Goal: Task Accomplishment & Management: Use online tool/utility

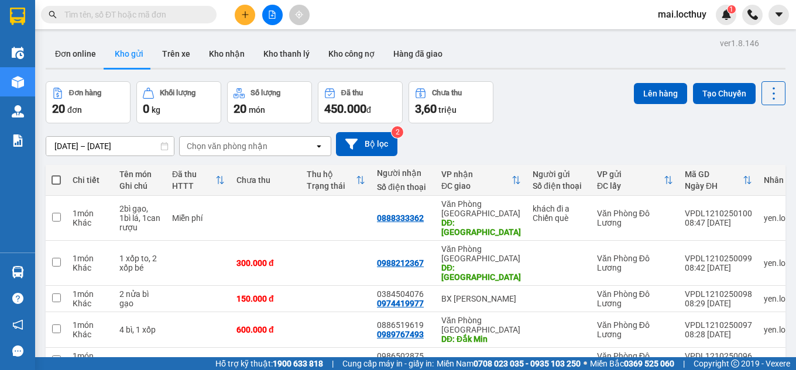
click at [263, 144] on div "Chọn văn phòng nhận" at bounding box center [227, 146] width 81 height 12
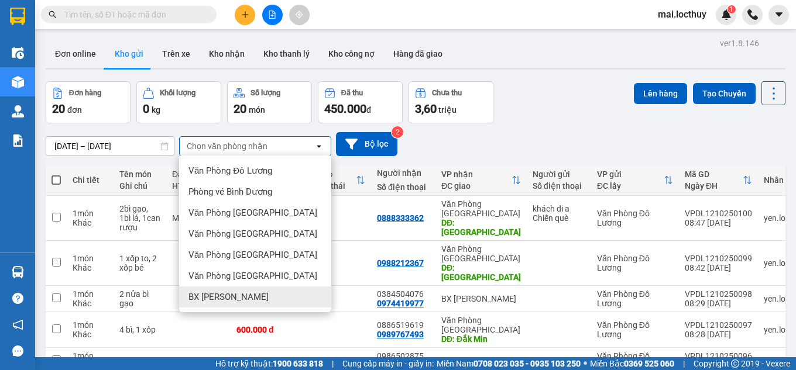
click at [245, 292] on div "BX [PERSON_NAME]" at bounding box center [255, 297] width 152 height 21
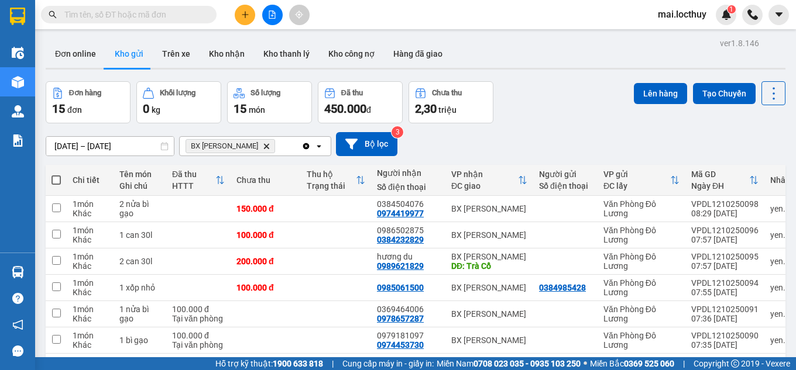
click at [58, 181] on span at bounding box center [55, 179] width 9 height 9
click at [56, 174] on input "checkbox" at bounding box center [56, 174] width 0 height 0
checkbox input "true"
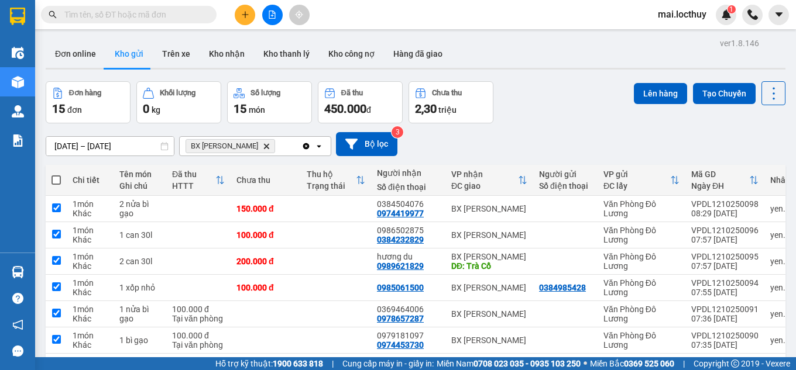
checkbox input "true"
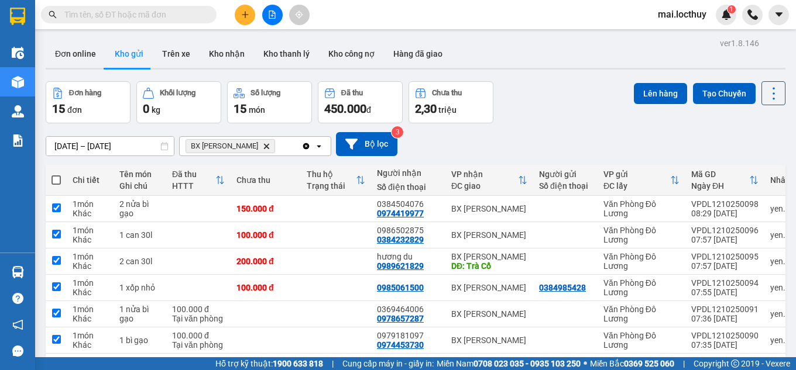
checkbox input "true"
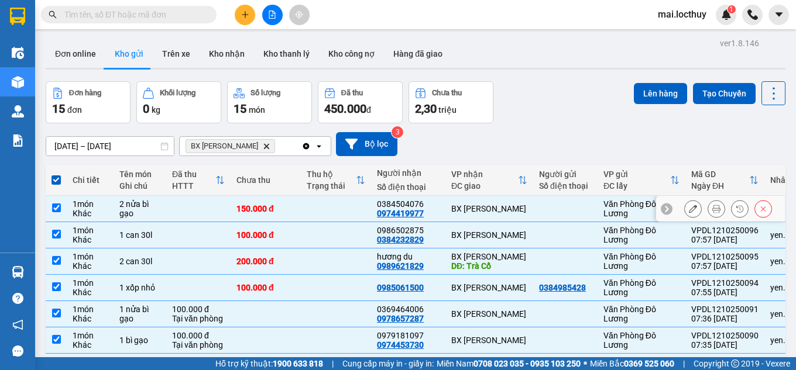
click at [58, 208] on input "checkbox" at bounding box center [56, 208] width 9 height 9
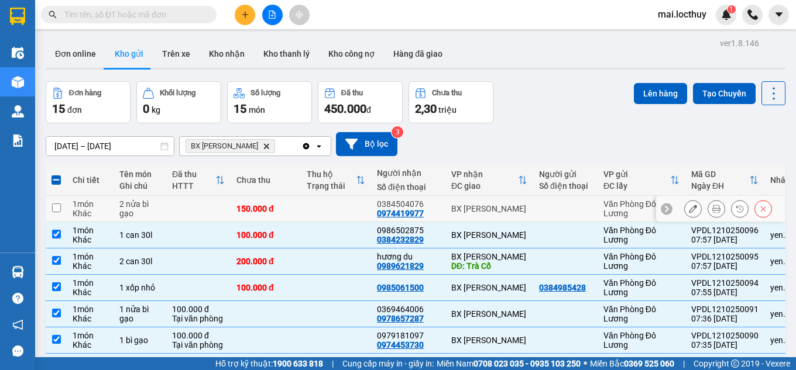
click at [58, 208] on input "checkbox" at bounding box center [56, 208] width 9 height 9
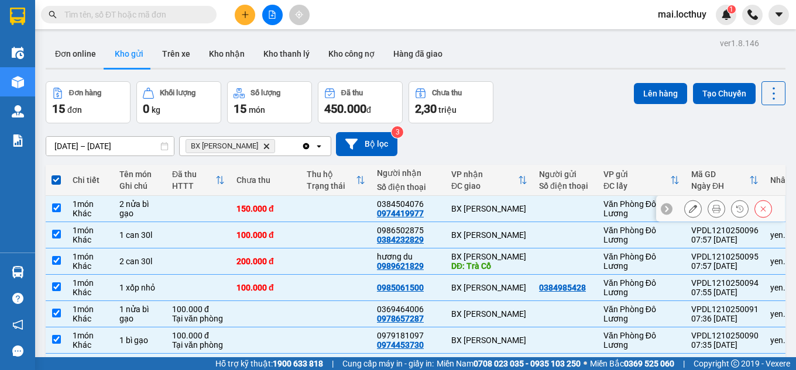
click at [52, 209] on input "checkbox" at bounding box center [56, 208] width 9 height 9
checkbox input "false"
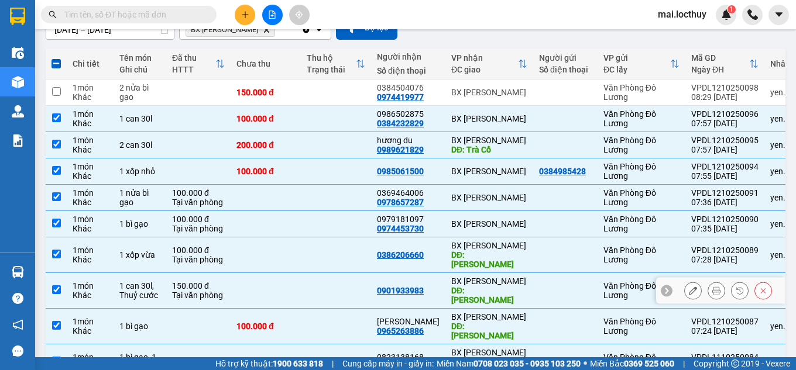
scroll to position [117, 0]
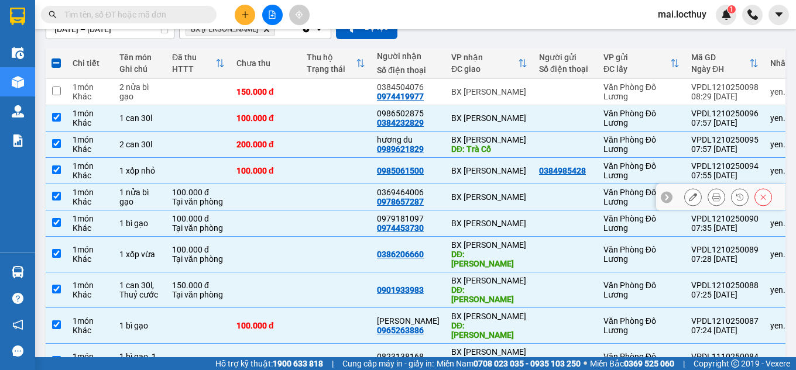
click at [58, 194] on input "checkbox" at bounding box center [56, 196] width 9 height 9
checkbox input "false"
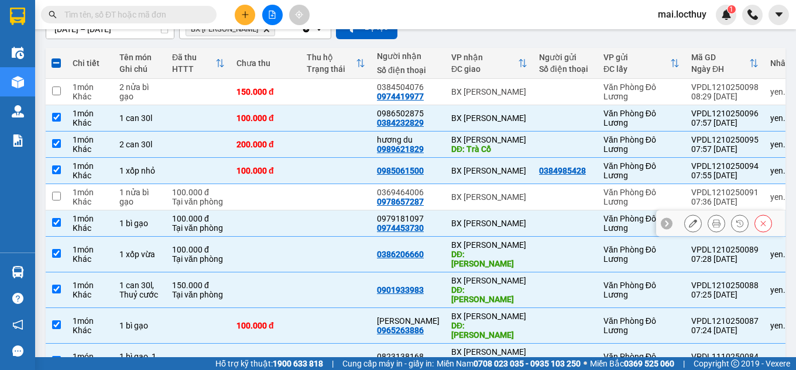
click at [54, 224] on input "checkbox" at bounding box center [56, 222] width 9 height 9
checkbox input "false"
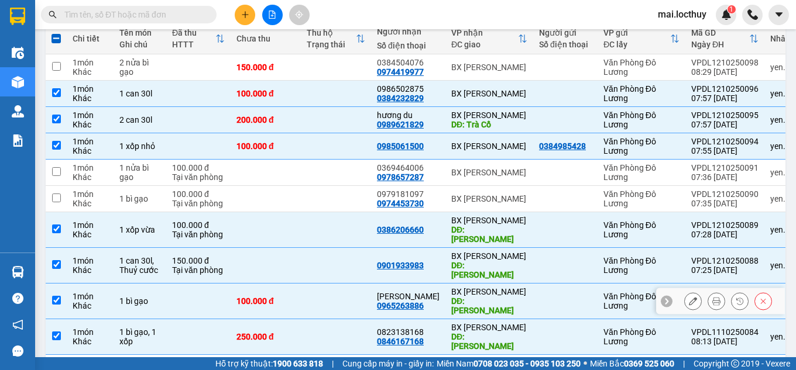
scroll to position [154, 0]
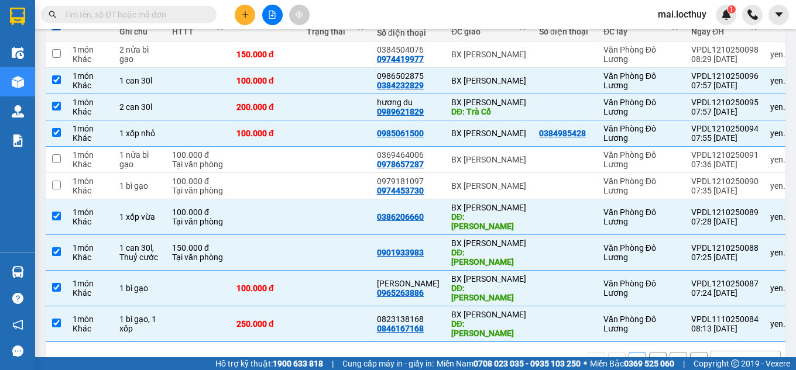
click at [722, 355] on div "10 / trang" at bounding box center [736, 361] width 36 height 12
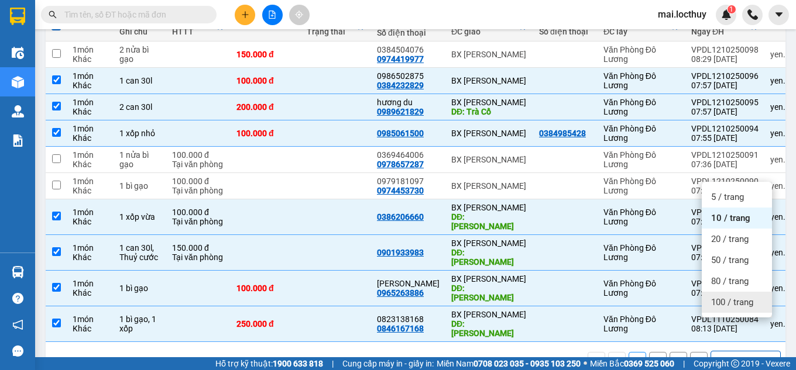
click at [714, 299] on span "100 / trang" at bounding box center [732, 303] width 42 height 12
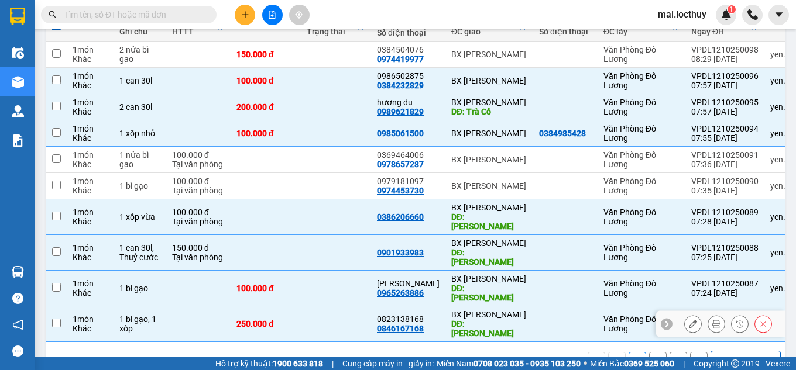
checkbox input "false"
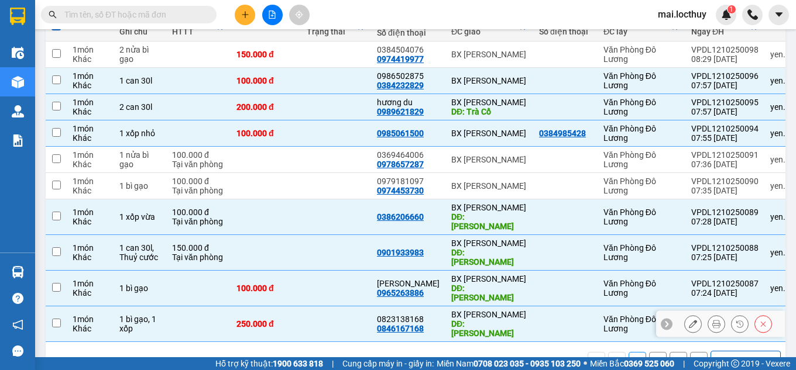
checkbox input "false"
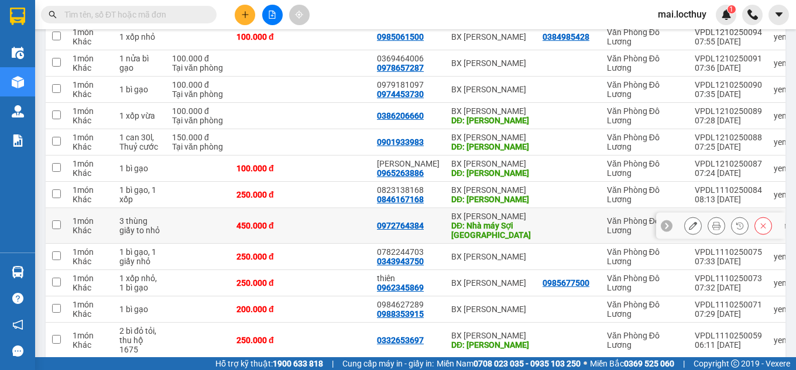
scroll to position [305, 0]
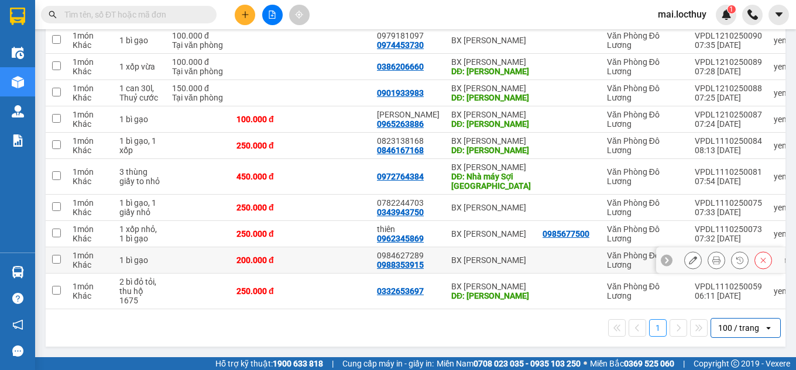
click at [54, 255] on input "checkbox" at bounding box center [56, 259] width 9 height 9
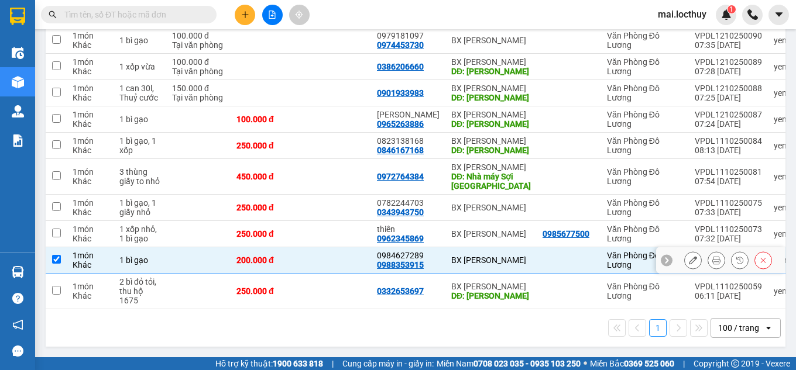
click at [54, 255] on input "checkbox" at bounding box center [56, 259] width 9 height 9
checkbox input "false"
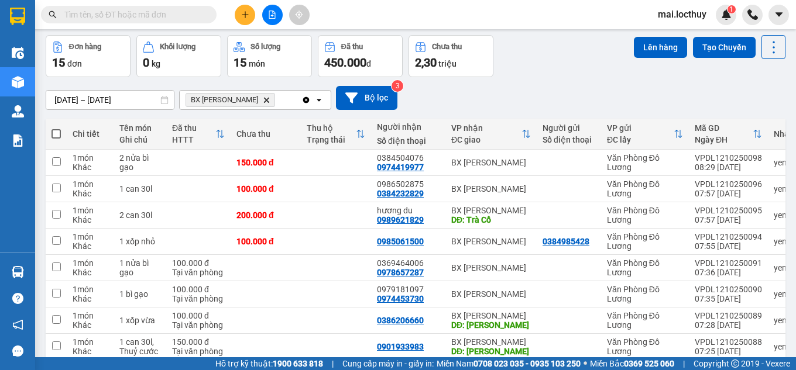
scroll to position [12, 0]
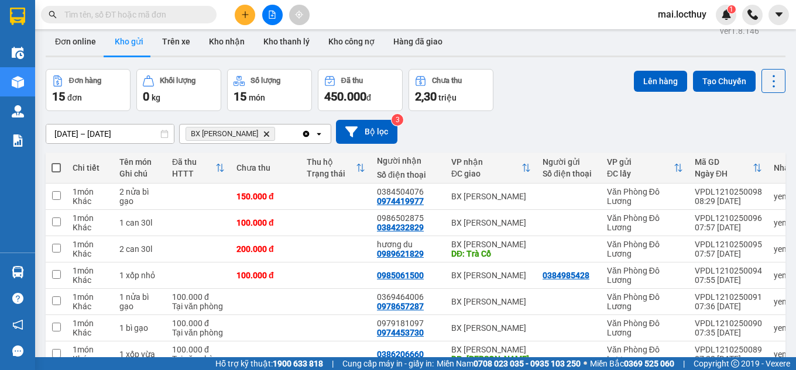
click at [56, 165] on span at bounding box center [55, 167] width 9 height 9
click at [56, 162] on input "checkbox" at bounding box center [56, 162] width 0 height 0
checkbox input "true"
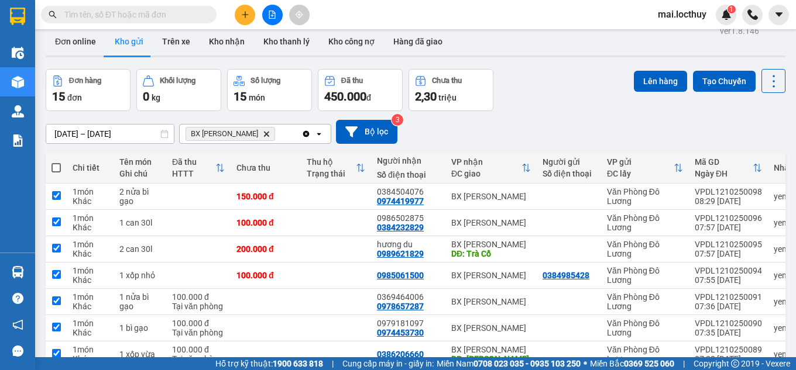
checkbox input "true"
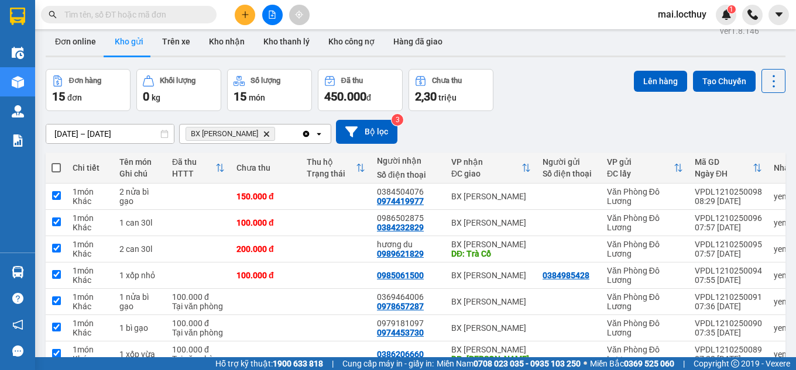
checkbox input "true"
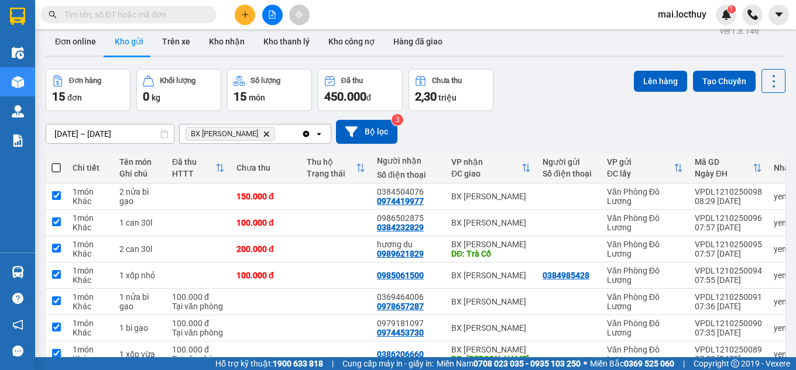
checkbox input "true"
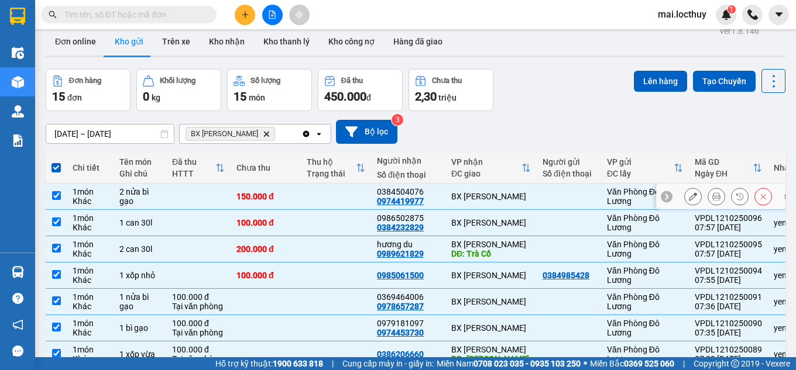
click at [56, 194] on input "checkbox" at bounding box center [56, 195] width 9 height 9
checkbox input "false"
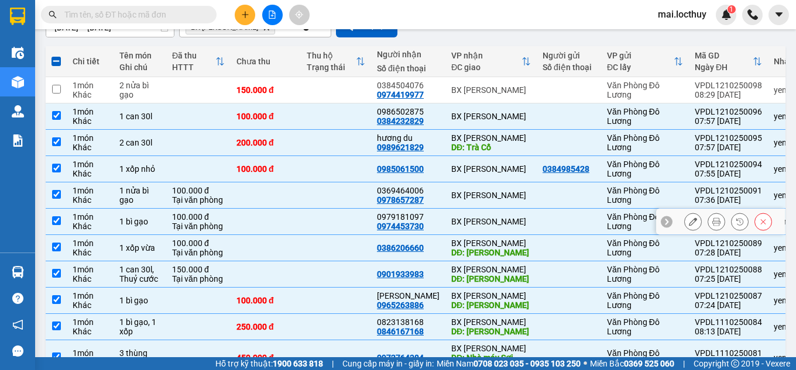
scroll to position [129, 0]
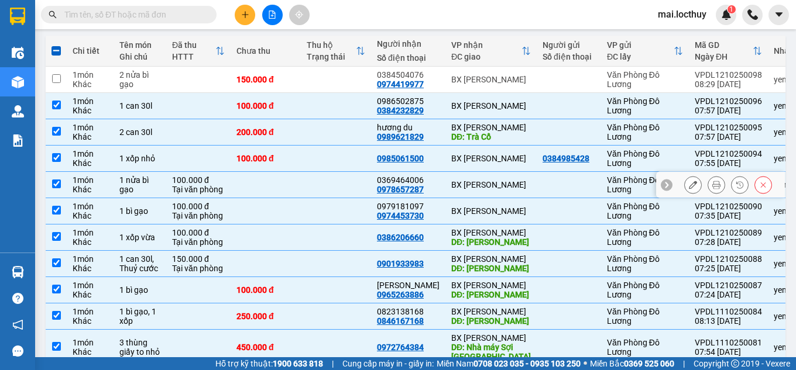
click at [58, 184] on input "checkbox" at bounding box center [56, 184] width 9 height 9
checkbox input "false"
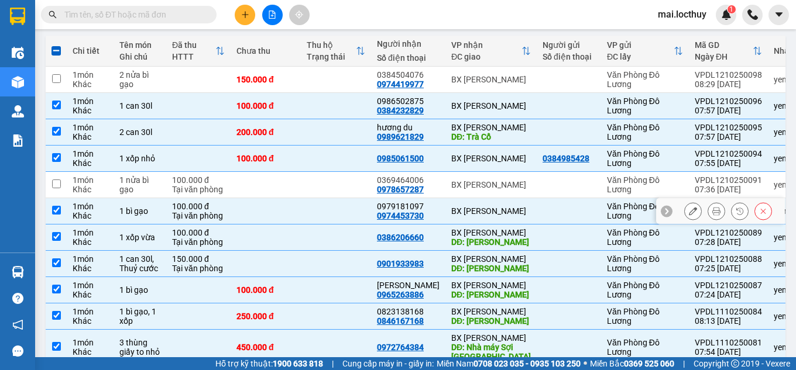
click at [59, 207] on input "checkbox" at bounding box center [56, 210] width 9 height 9
checkbox input "false"
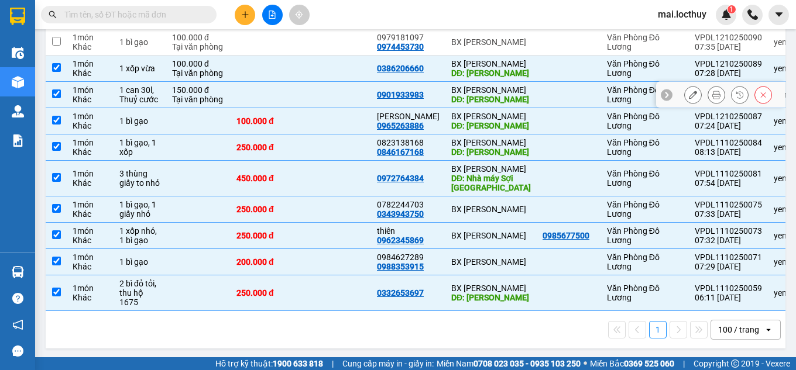
scroll to position [305, 0]
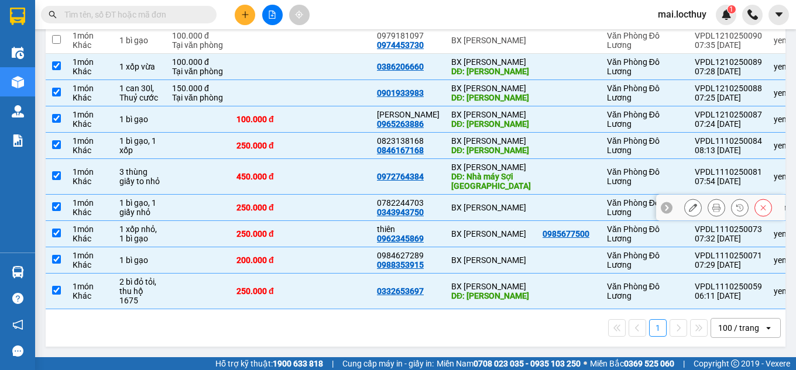
click at [56, 202] on input "checkbox" at bounding box center [56, 206] width 9 height 9
checkbox input "false"
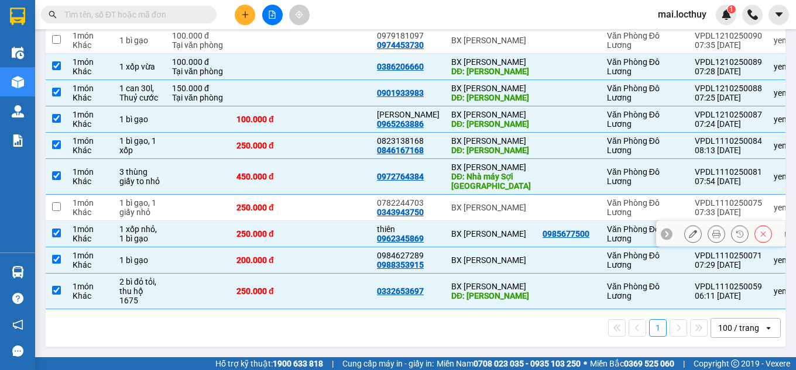
click at [58, 229] on input "checkbox" at bounding box center [56, 233] width 9 height 9
checkbox input "false"
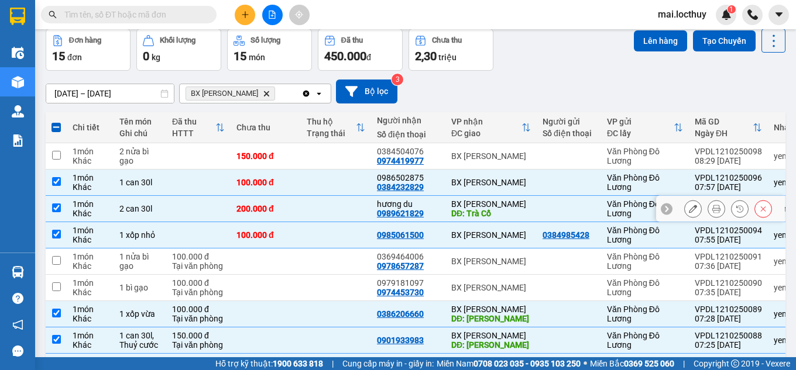
scroll to position [0, 0]
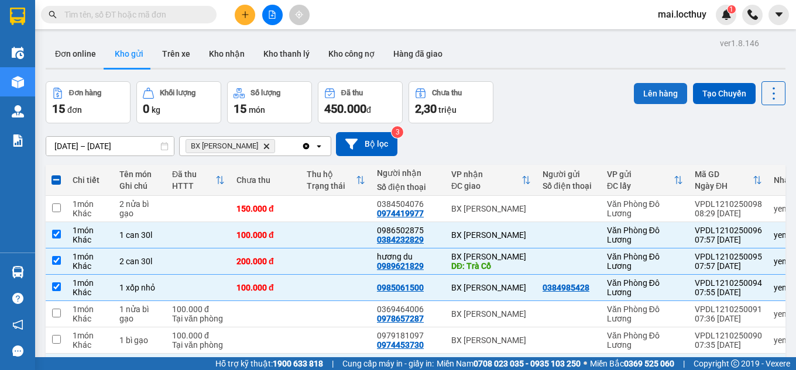
click at [635, 94] on button "Lên hàng" at bounding box center [660, 93] width 53 height 21
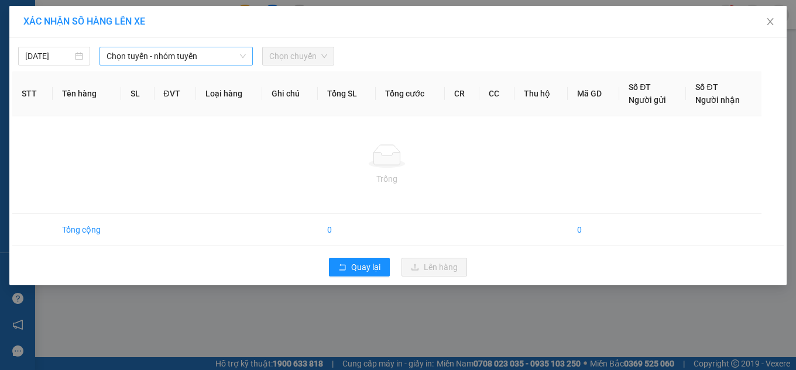
click at [152, 63] on span "Chọn tuyến - nhóm tuyến" at bounding box center [175, 56] width 139 height 18
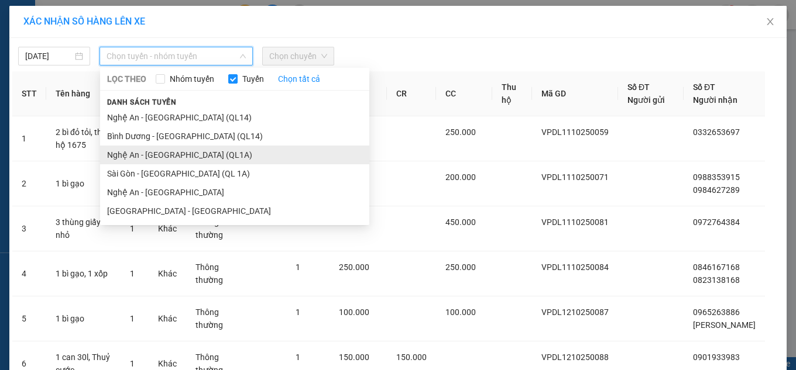
click at [154, 147] on li "Nghệ An - [GEOGRAPHIC_DATA] (QL1A)" at bounding box center [234, 155] width 269 height 19
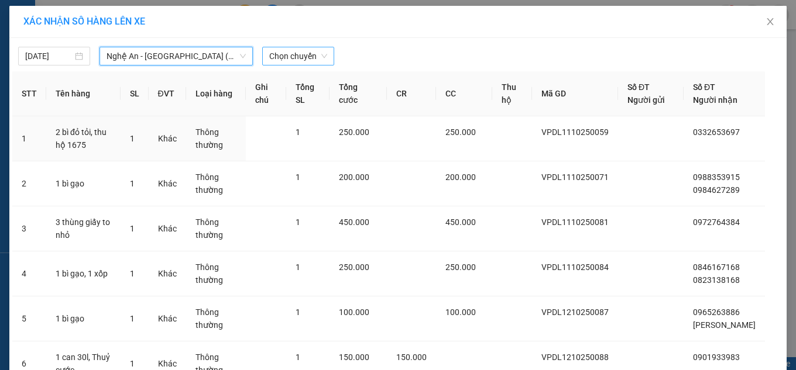
click at [273, 51] on span "Chọn chuyến" at bounding box center [298, 56] width 58 height 18
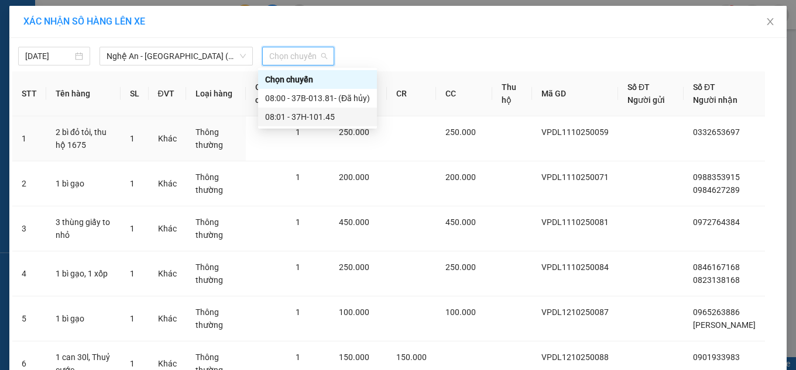
click at [302, 118] on div "08:01 - 37H-101.45" at bounding box center [317, 117] width 105 height 13
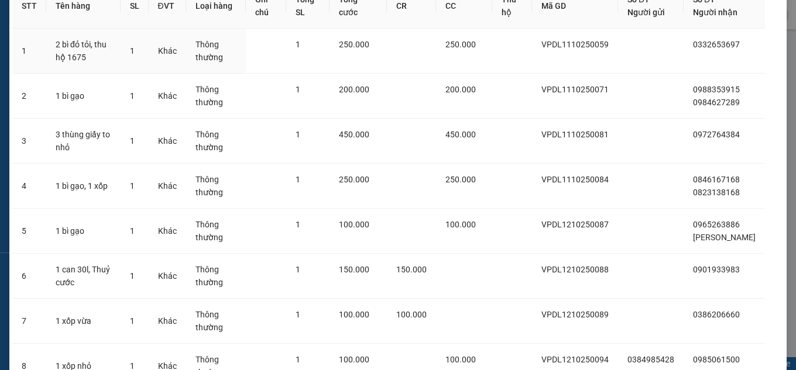
scroll to position [338, 0]
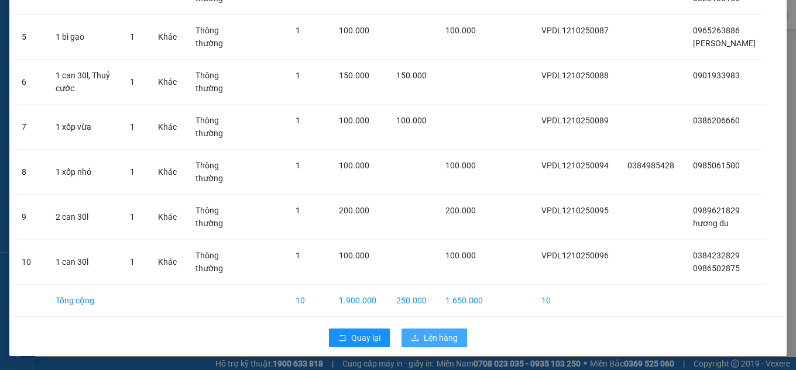
click at [438, 345] on button "Lên hàng" at bounding box center [434, 338] width 66 height 19
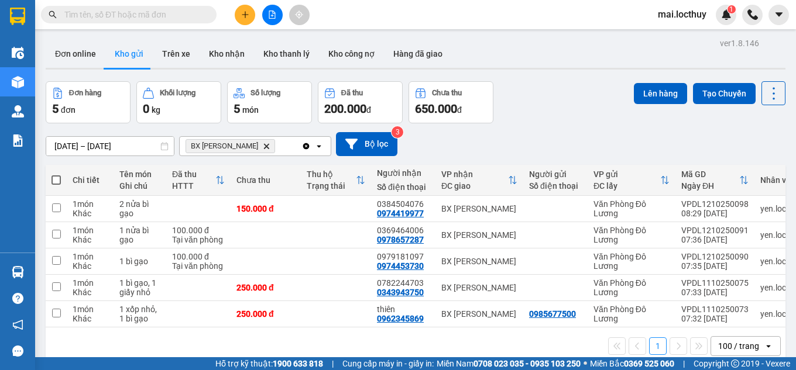
click at [56, 181] on span at bounding box center [55, 179] width 9 height 9
click at [56, 174] on input "checkbox" at bounding box center [56, 174] width 0 height 0
checkbox input "true"
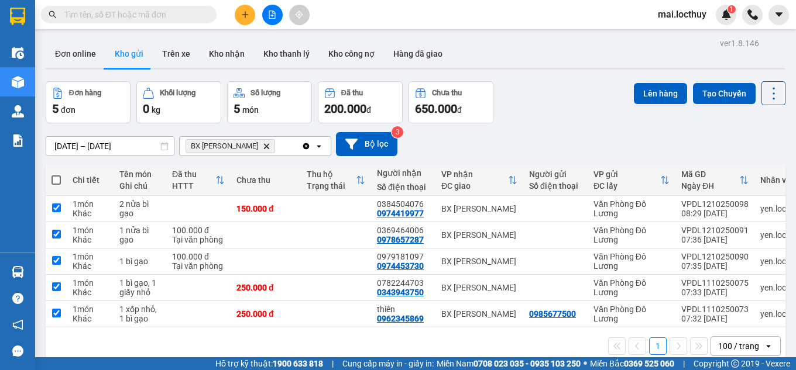
checkbox input "true"
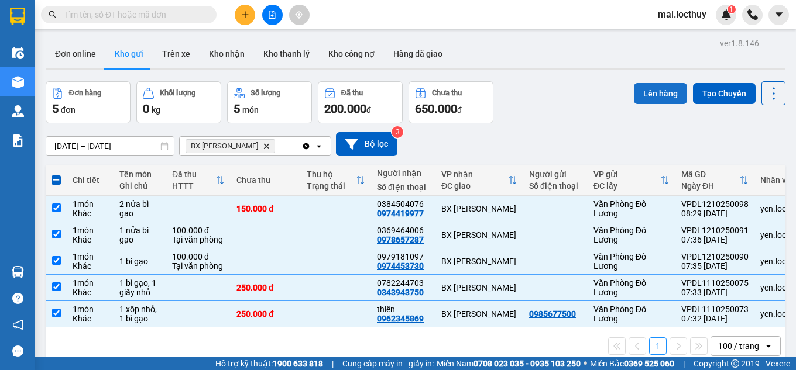
click at [655, 92] on button "Lên hàng" at bounding box center [660, 93] width 53 height 21
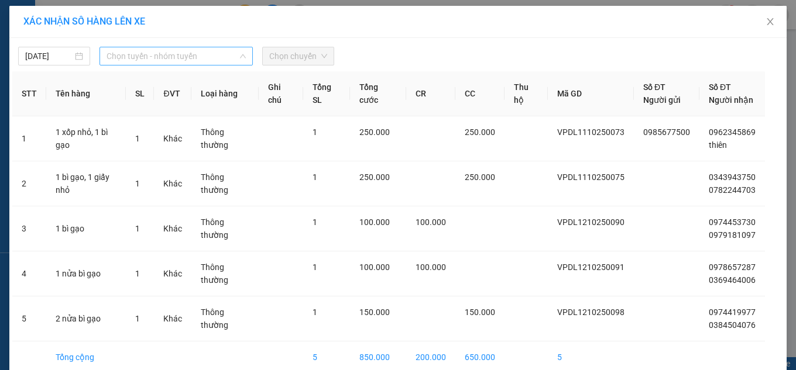
click at [195, 62] on span "Chọn tuyến - nhóm tuyến" at bounding box center [175, 56] width 139 height 18
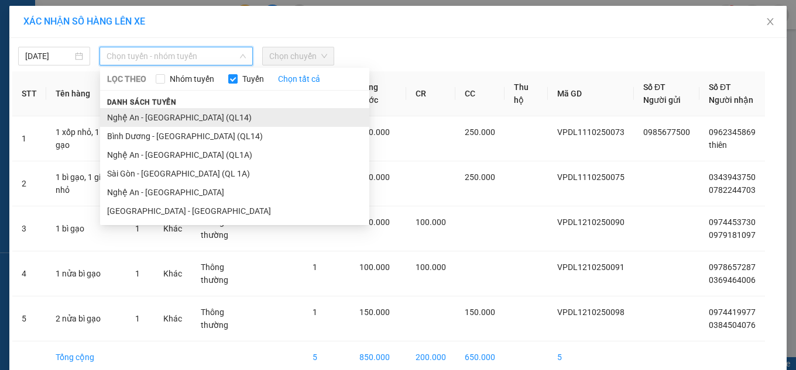
click at [177, 116] on li "Nghệ An - [GEOGRAPHIC_DATA] (QL14)" at bounding box center [234, 117] width 269 height 19
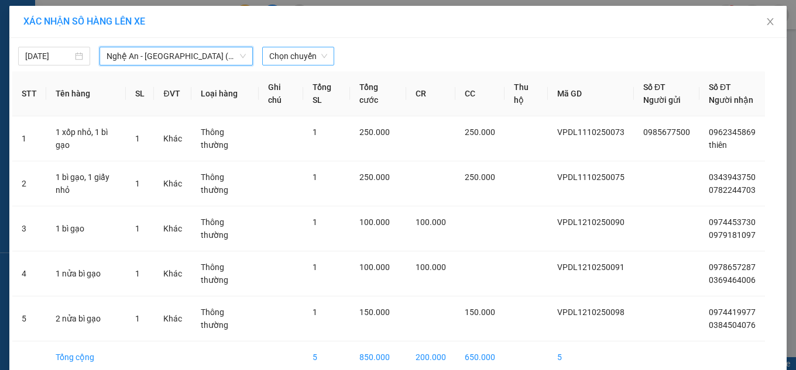
click at [269, 57] on span "Chọn chuyến" at bounding box center [298, 56] width 58 height 18
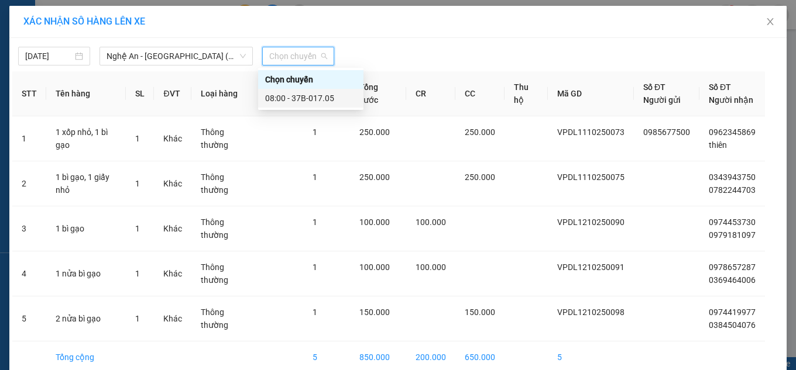
click at [303, 94] on div "08:00 - 37B-017.05" at bounding box center [310, 98] width 91 height 13
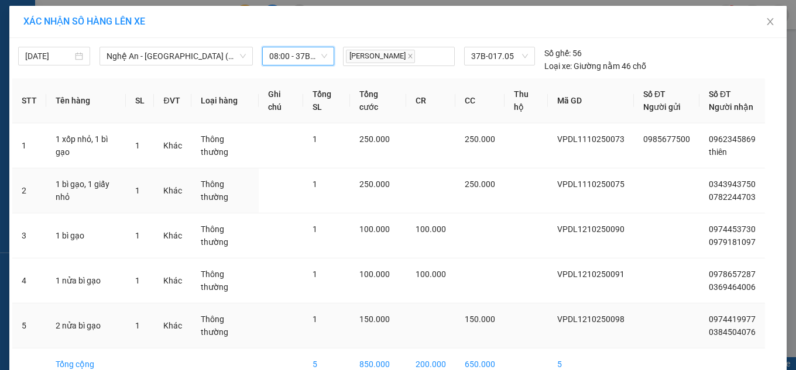
scroll to position [64, 0]
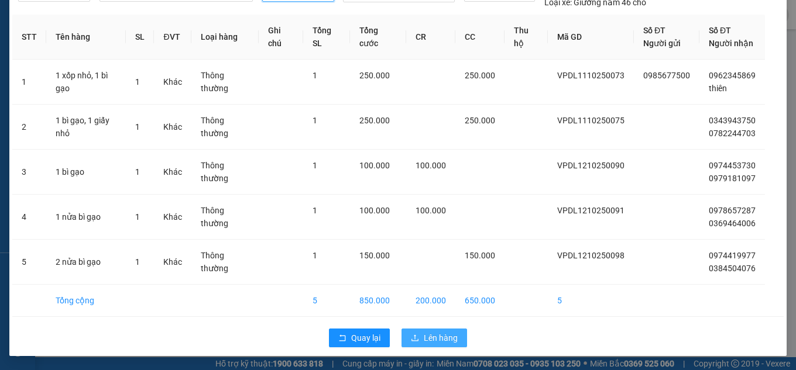
click at [431, 339] on span "Lên hàng" at bounding box center [441, 338] width 34 height 13
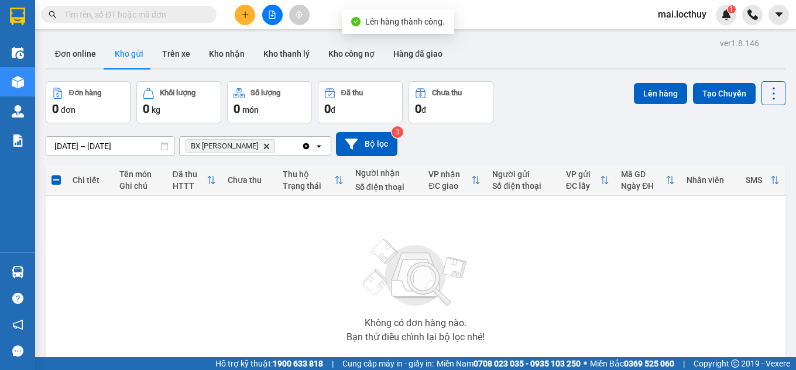
click at [263, 144] on icon "Delete" at bounding box center [266, 146] width 7 height 7
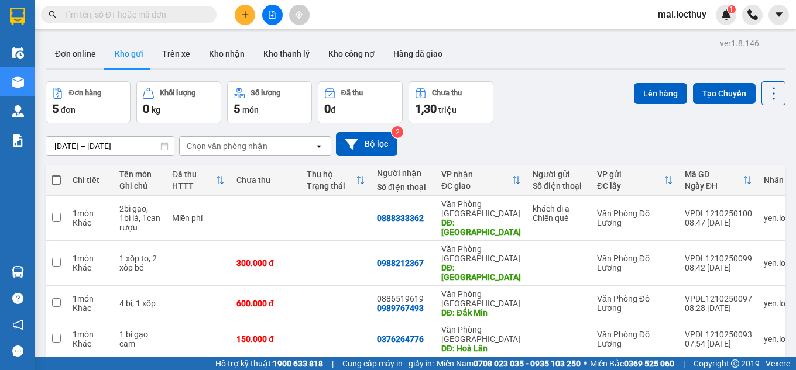
click at [269, 25] on div "Kết quả tìm kiếm ( 0 ) Bộ lọc No Data mai.locthuy 1" at bounding box center [398, 14] width 796 height 29
click at [273, 16] on icon "file-add" at bounding box center [272, 15] width 8 height 8
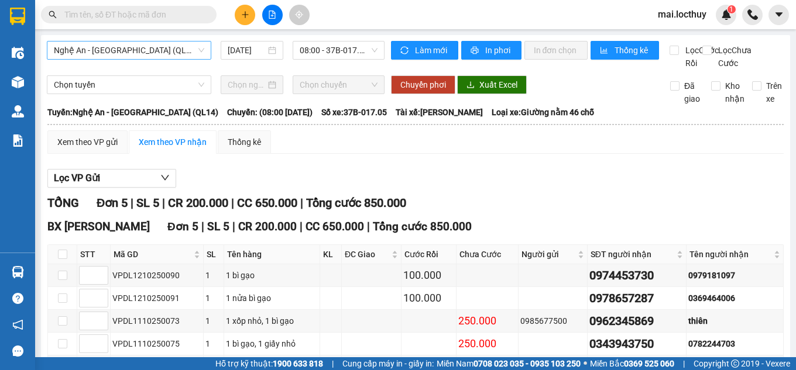
click at [190, 49] on span "Nghệ An - [GEOGRAPHIC_DATA] (QL14)" at bounding box center [129, 51] width 150 height 18
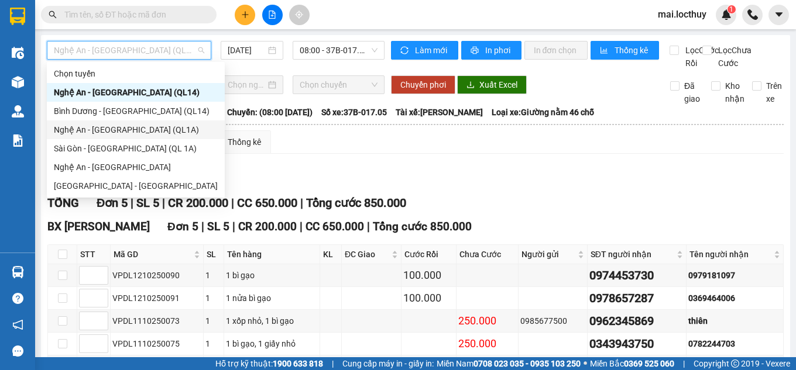
click at [134, 129] on div "Nghệ An - [GEOGRAPHIC_DATA] (QL1A)" at bounding box center [136, 129] width 164 height 13
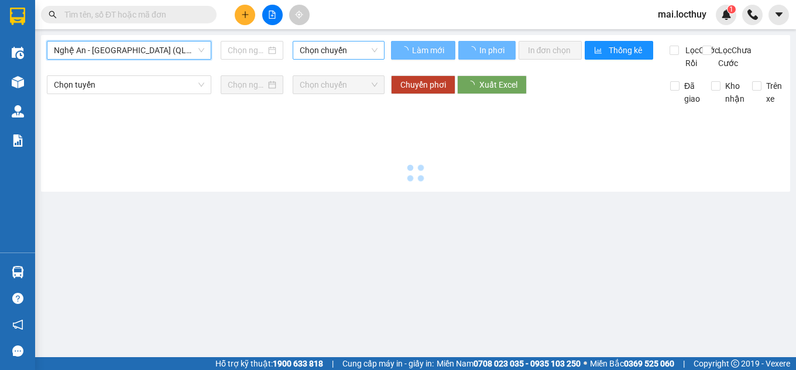
type input "[DATE]"
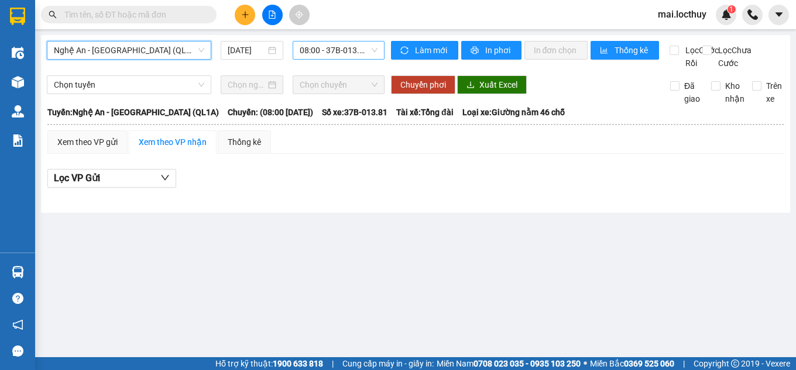
click at [311, 51] on span "08:00 - 37B-013.81 - (Đã hủy)" at bounding box center [339, 51] width 78 height 18
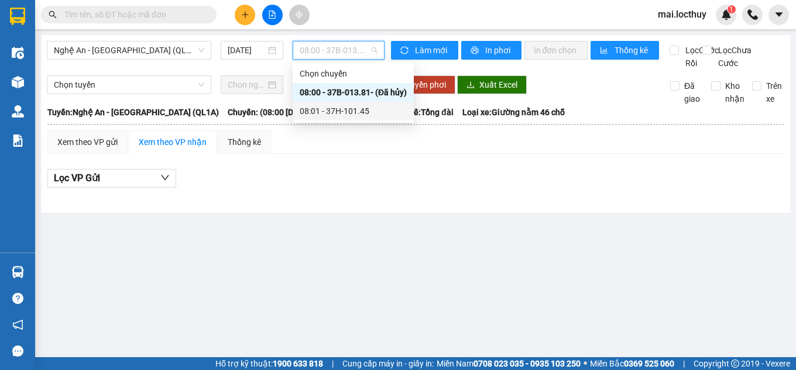
click at [333, 114] on div "08:01 - 37H-101.45" at bounding box center [353, 111] width 107 height 13
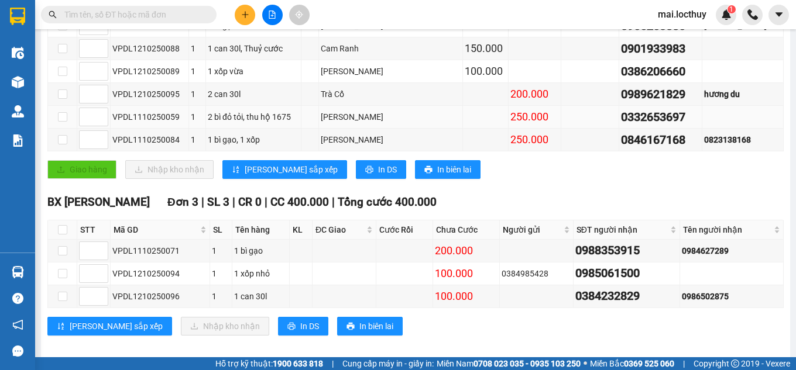
scroll to position [292, 0]
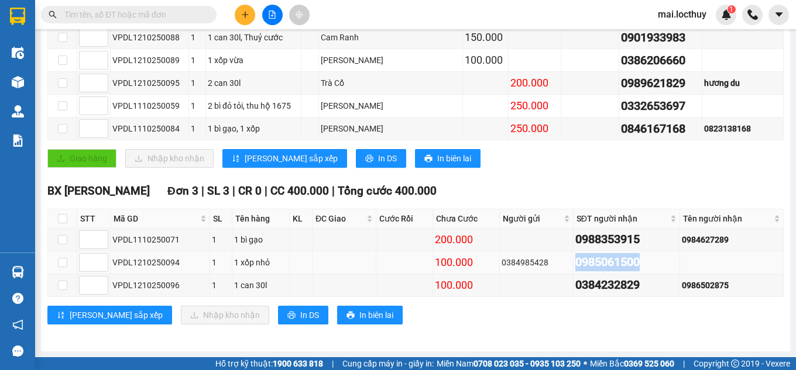
drag, startPoint x: 569, startPoint y: 266, endPoint x: 635, endPoint y: 263, distance: 66.8
click at [635, 263] on div "0985061500" at bounding box center [626, 262] width 102 height 18
copy div "0985061500"
click at [184, 19] on input "text" at bounding box center [133, 14] width 138 height 13
paste input "0985061500"
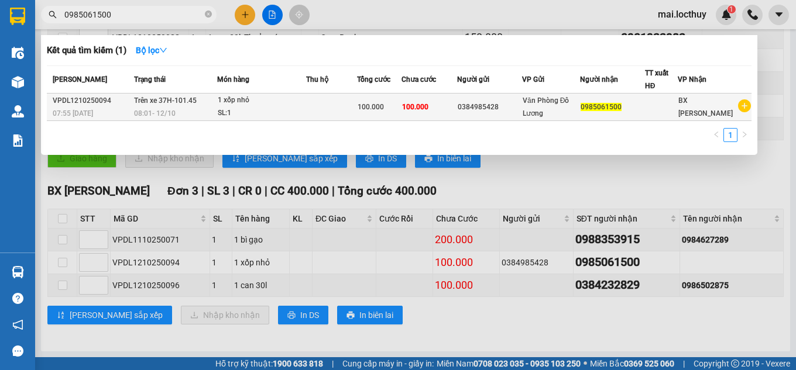
type input "0985061500"
click at [181, 109] on div "08:01 [DATE]" at bounding box center [175, 113] width 83 height 13
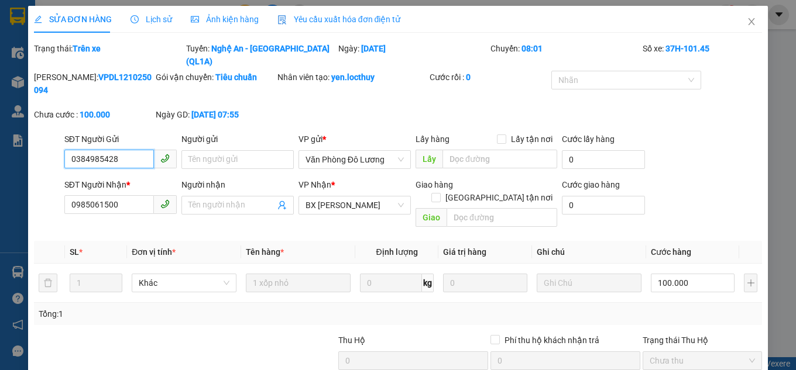
type input "0384985428"
type input "0985061500"
type input "0"
type input "100.000"
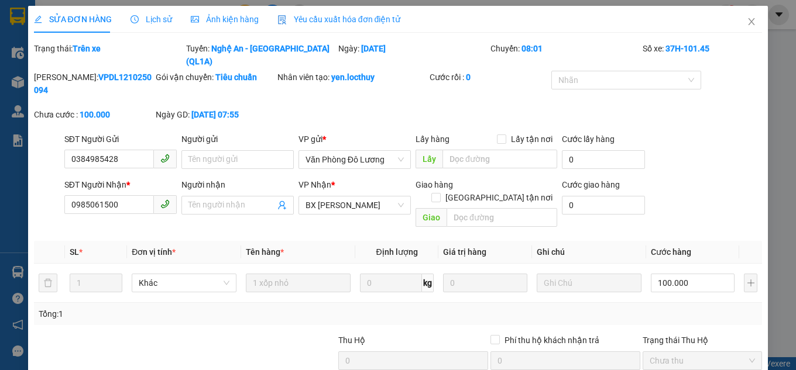
drag, startPoint x: 229, startPoint y: 20, endPoint x: 232, endPoint y: 36, distance: 16.1
click at [230, 20] on span "Ảnh kiện hàng" at bounding box center [225, 19] width 68 height 9
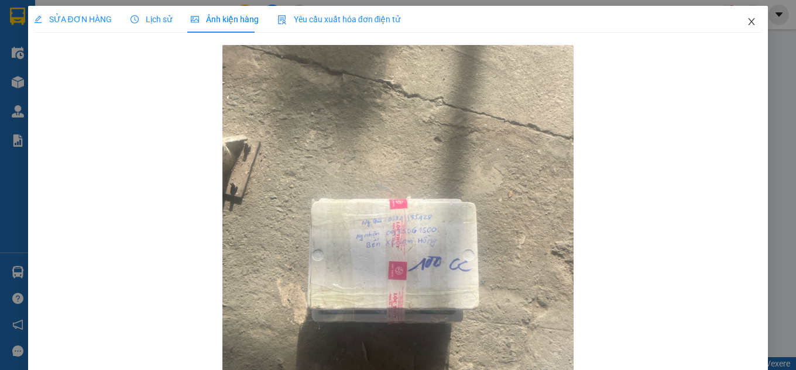
click at [746, 22] on icon "close" at bounding box center [750, 21] width 9 height 9
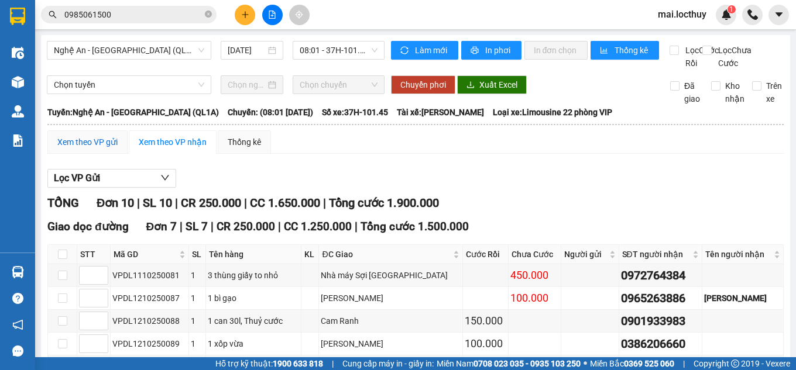
click at [96, 149] on div "Xem theo VP gửi" at bounding box center [87, 142] width 60 height 13
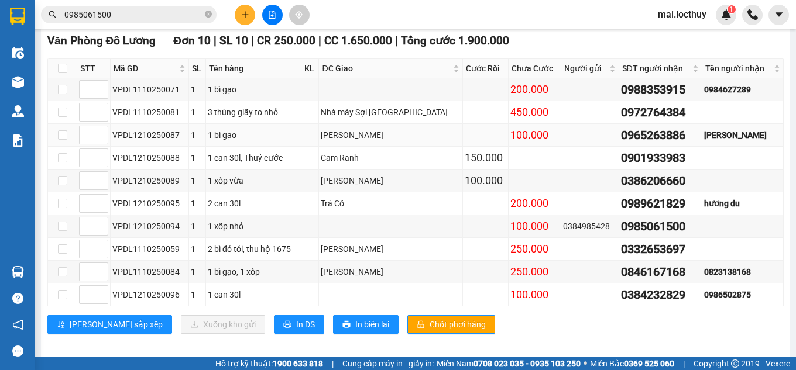
scroll to position [208, 0]
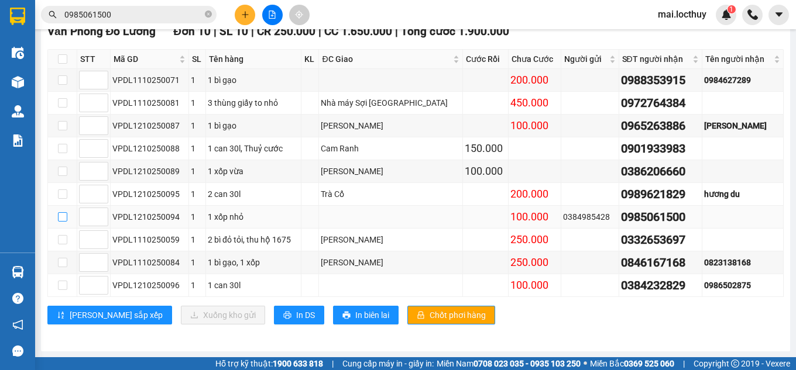
click at [61, 217] on input "checkbox" at bounding box center [62, 216] width 9 height 9
checkbox input "true"
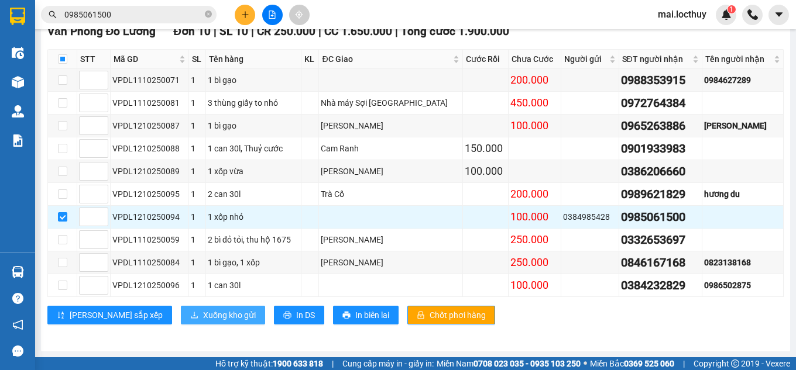
click at [203, 314] on span "Xuống kho gửi" at bounding box center [229, 315] width 53 height 13
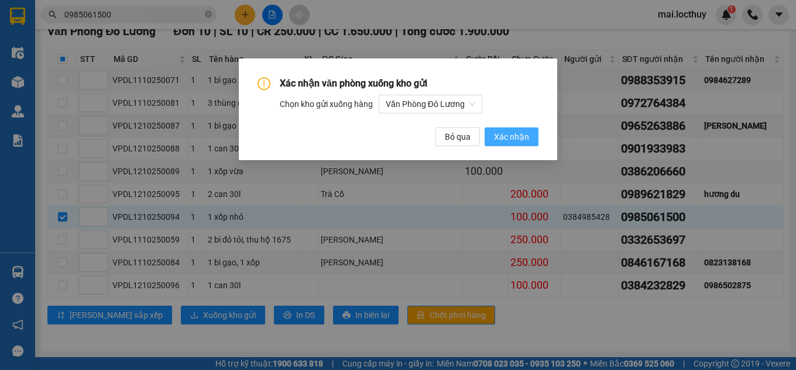
click at [505, 132] on span "Xác nhận" at bounding box center [511, 136] width 35 height 13
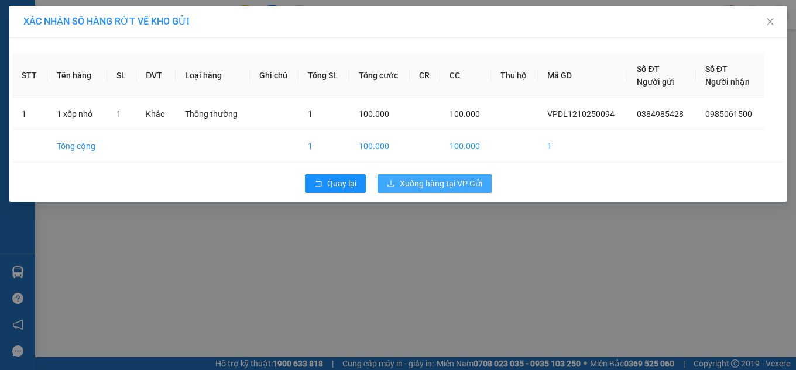
click at [434, 181] on span "Xuống hàng tại VP Gửi" at bounding box center [441, 183] width 82 height 13
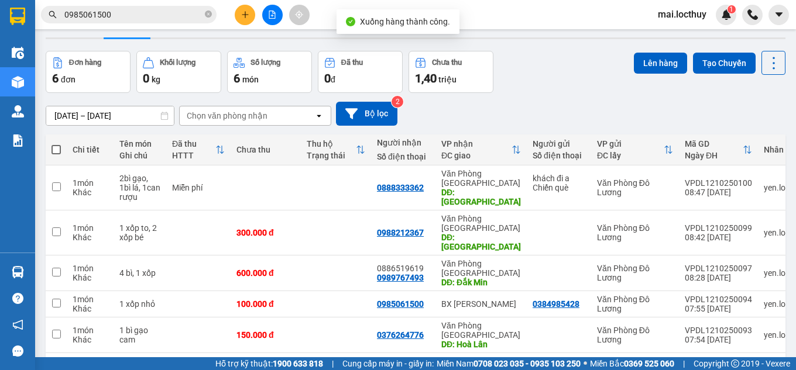
scroll to position [58, 0]
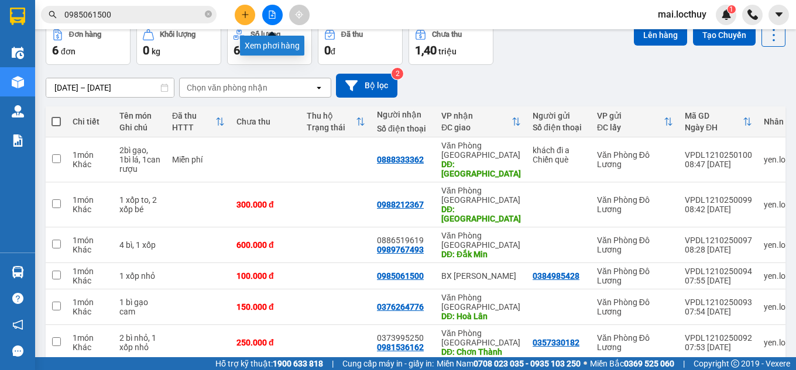
click at [274, 18] on icon "file-add" at bounding box center [272, 15] width 6 height 8
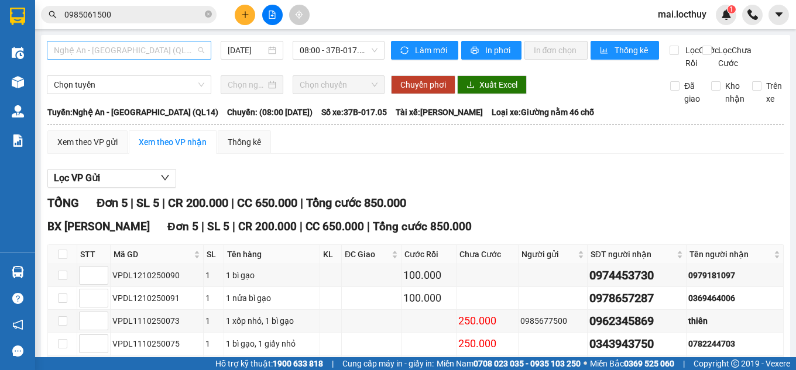
click at [190, 49] on span "Nghệ An - [GEOGRAPHIC_DATA] (QL14)" at bounding box center [129, 51] width 150 height 18
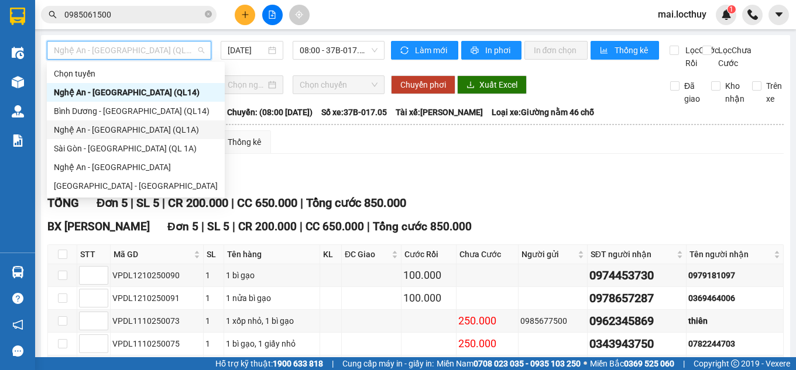
click at [118, 128] on div "Nghệ An - [GEOGRAPHIC_DATA] (QL1A)" at bounding box center [136, 129] width 164 height 13
type input "[DATE]"
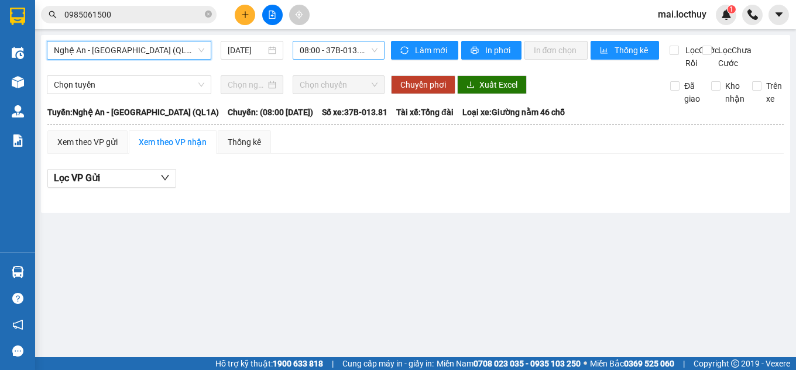
click at [334, 52] on span "08:00 - 37B-013.81 - (Đã hủy)" at bounding box center [339, 51] width 78 height 18
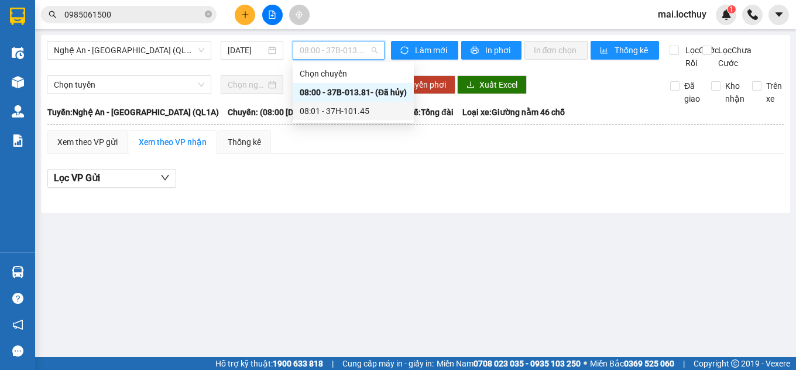
click at [348, 109] on div "08:01 - 37H-101.45" at bounding box center [353, 111] width 107 height 13
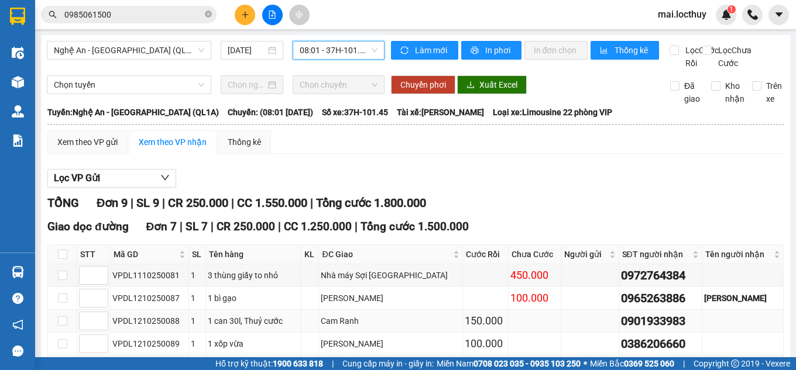
scroll to position [234, 0]
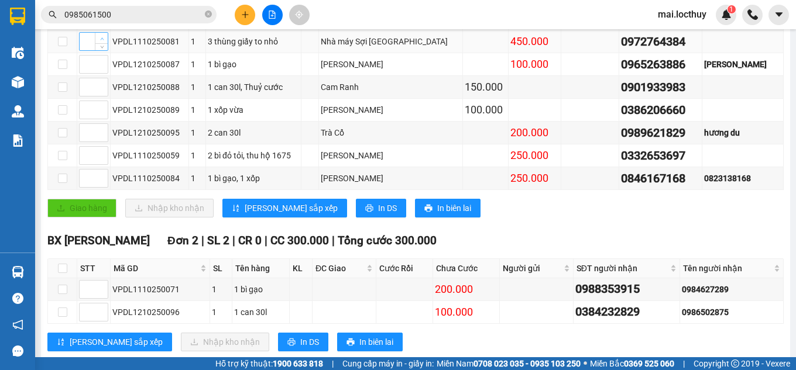
type input "1"
click at [102, 41] on icon "up" at bounding box center [102, 39] width 4 height 4
click at [102, 155] on icon "up" at bounding box center [102, 153] width 4 height 4
type input "2"
click at [102, 155] on icon "up" at bounding box center [102, 153] width 4 height 4
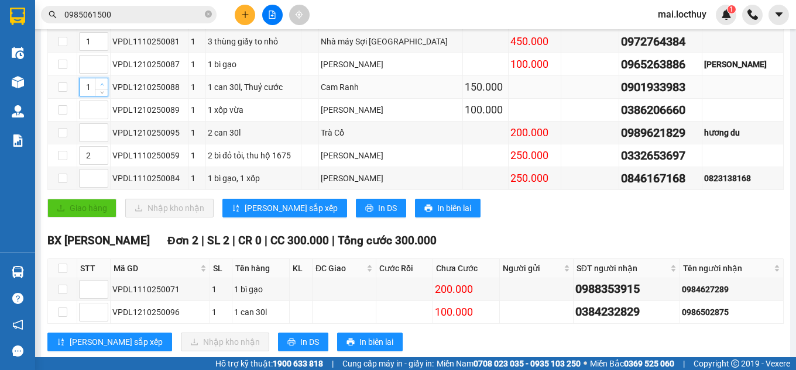
click at [104, 88] on span "up" at bounding box center [101, 84] width 7 height 7
type input "2"
click at [104, 88] on span "up" at bounding box center [101, 84] width 7 height 7
type input "3"
click at [104, 155] on icon "up" at bounding box center [102, 153] width 4 height 4
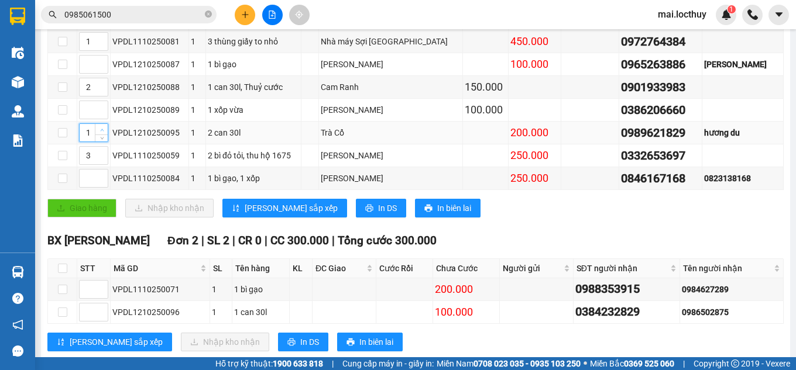
click at [103, 133] on span "up" at bounding box center [101, 129] width 7 height 7
click at [103, 132] on icon "up" at bounding box center [102, 130] width 4 height 4
type input "4"
click at [103, 132] on icon "up" at bounding box center [102, 130] width 4 height 4
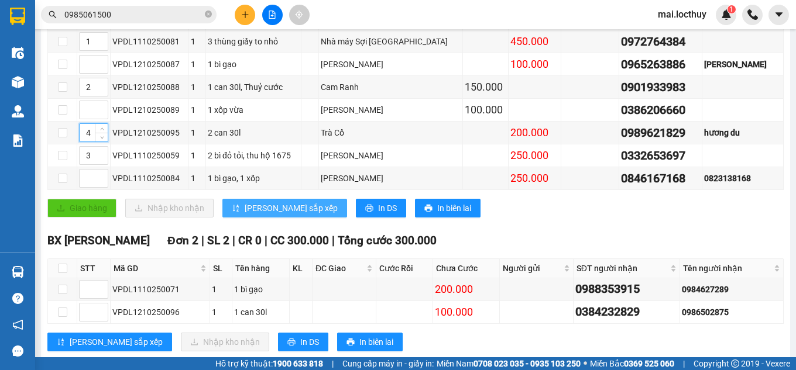
click at [257, 215] on span "[PERSON_NAME] sắp xếp" at bounding box center [291, 208] width 93 height 13
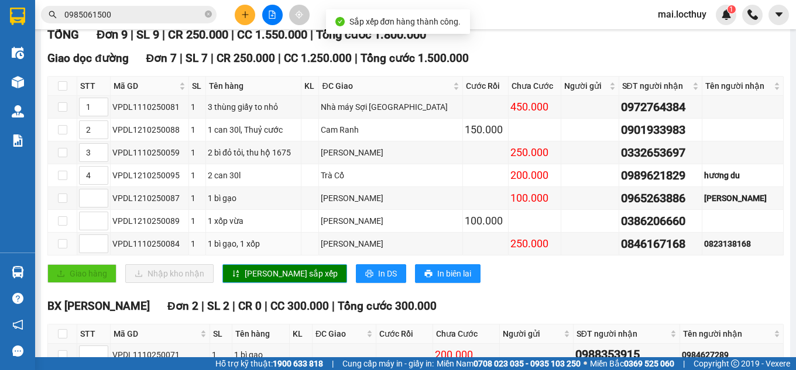
scroll to position [0, 0]
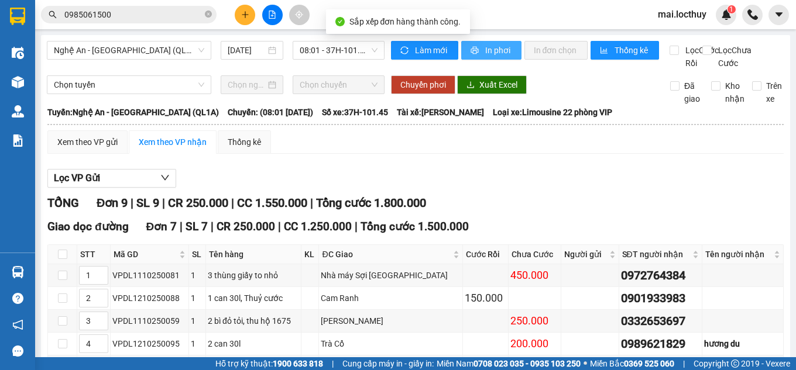
click at [485, 53] on span "In phơi" at bounding box center [498, 50] width 27 height 13
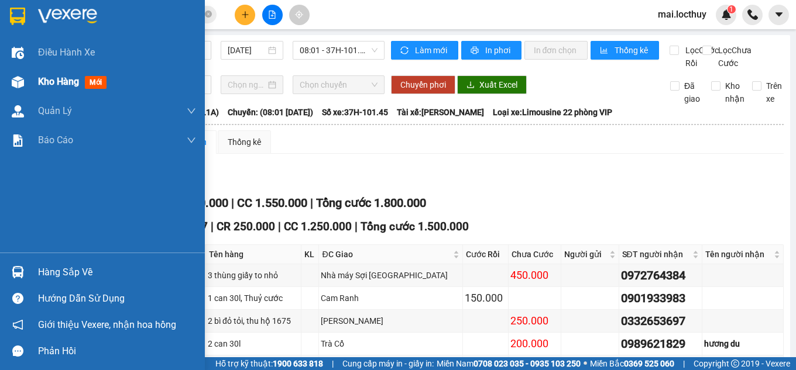
click at [53, 80] on span "Kho hàng" at bounding box center [58, 81] width 41 height 11
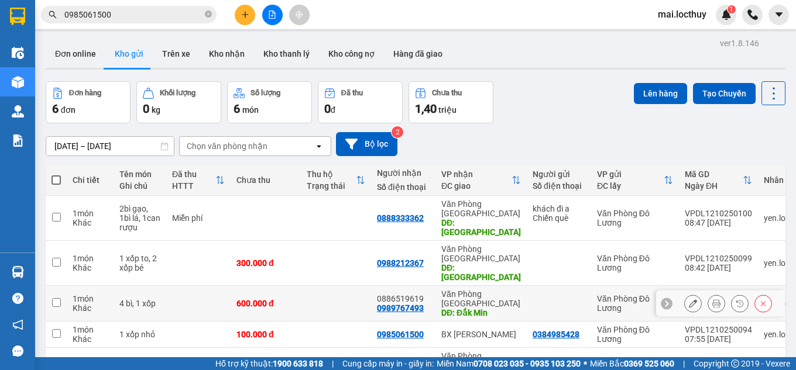
scroll to position [58, 0]
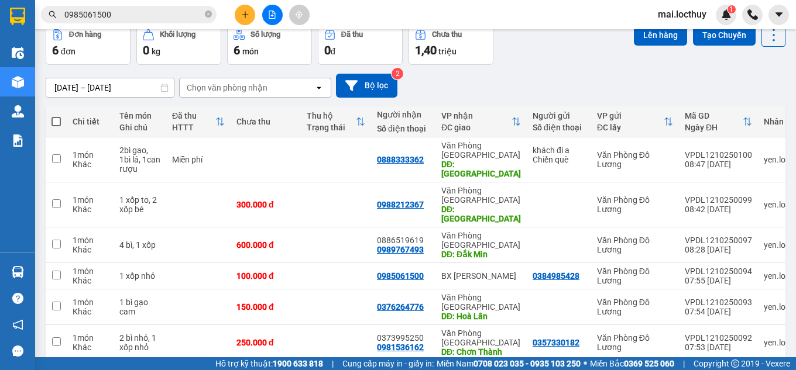
click at [59, 122] on span at bounding box center [55, 121] width 9 height 9
click at [56, 116] on input "checkbox" at bounding box center [56, 116] width 0 height 0
checkbox input "true"
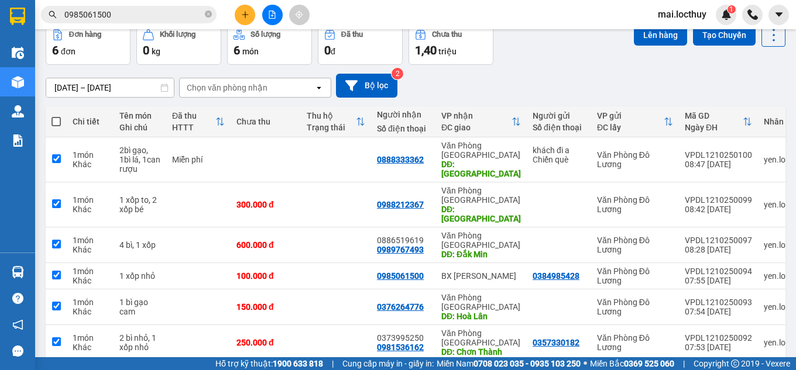
checkbox input "true"
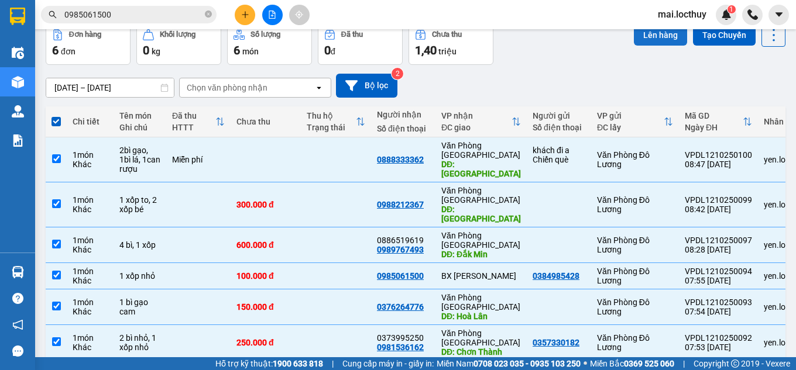
click at [645, 39] on button "Lên hàng" at bounding box center [660, 35] width 53 height 21
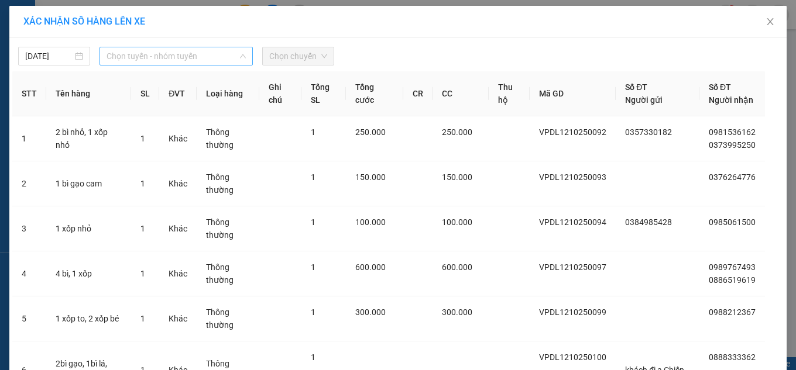
click at [150, 58] on span "Chọn tuyến - nhóm tuyến" at bounding box center [175, 56] width 139 height 18
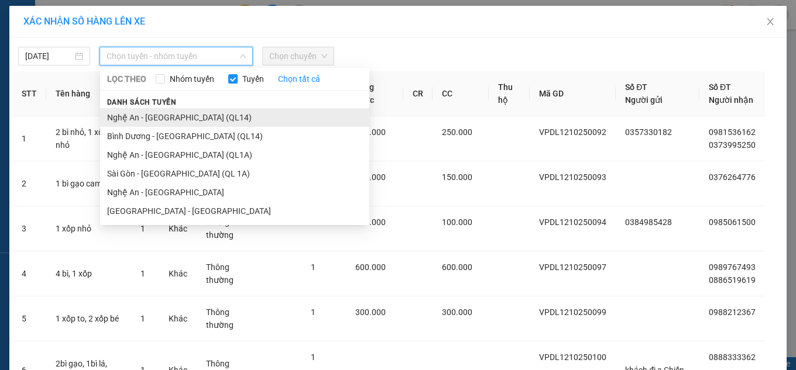
click at [174, 118] on li "Nghệ An - [GEOGRAPHIC_DATA] (QL14)" at bounding box center [234, 117] width 269 height 19
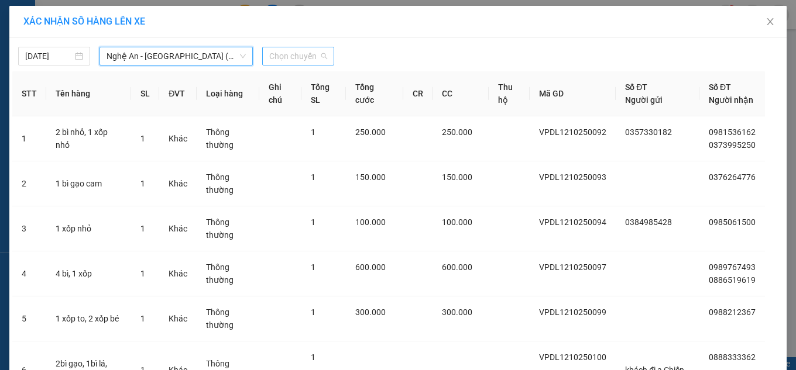
click at [304, 58] on span "Chọn chuyến" at bounding box center [298, 56] width 58 height 18
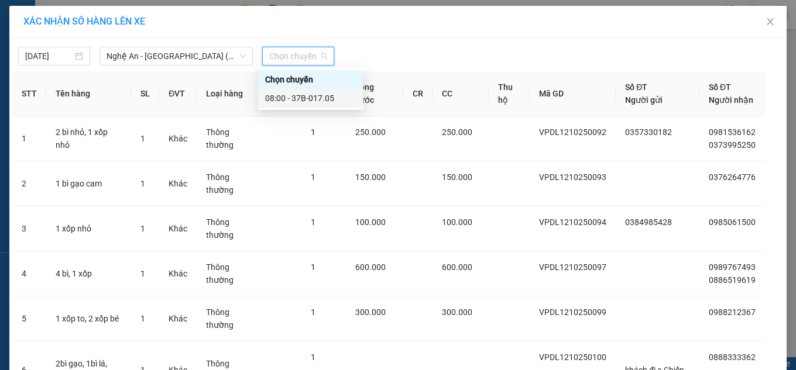
click at [312, 99] on div "08:00 - 37B-017.05" at bounding box center [310, 98] width 91 height 13
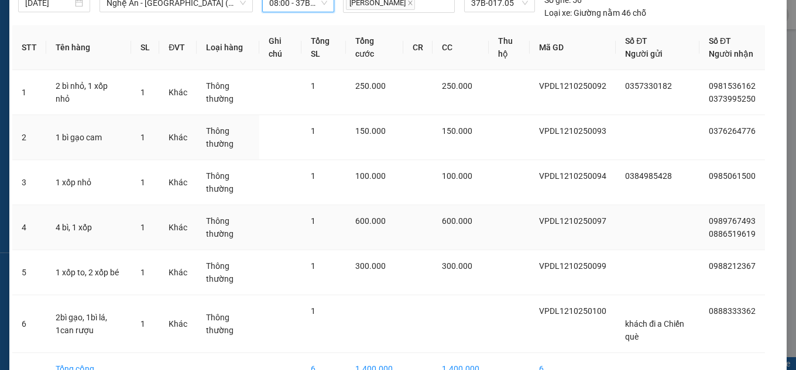
scroll to position [135, 0]
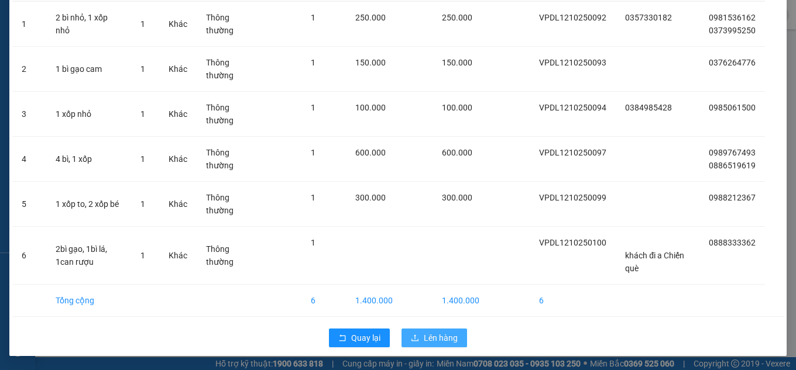
click at [433, 340] on span "Lên hàng" at bounding box center [441, 338] width 34 height 13
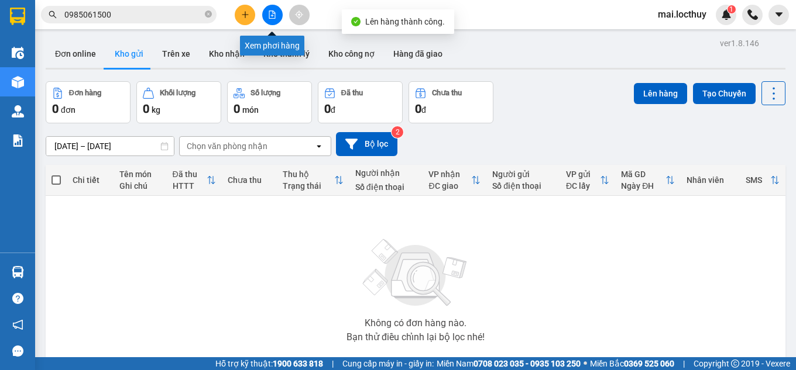
click at [270, 18] on icon "file-add" at bounding box center [272, 15] width 6 height 8
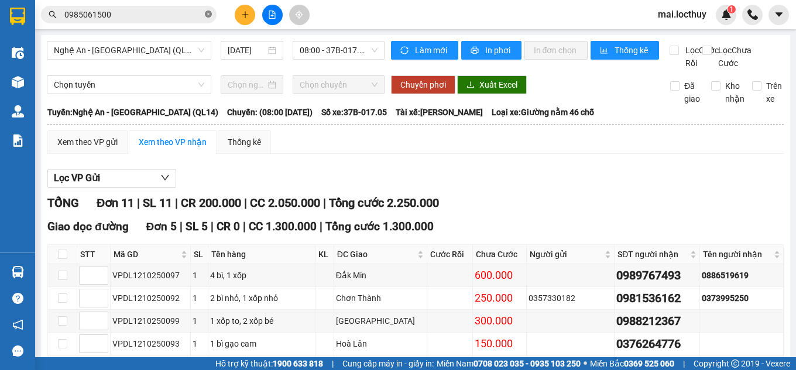
click at [209, 14] on icon "close-circle" at bounding box center [208, 14] width 7 height 7
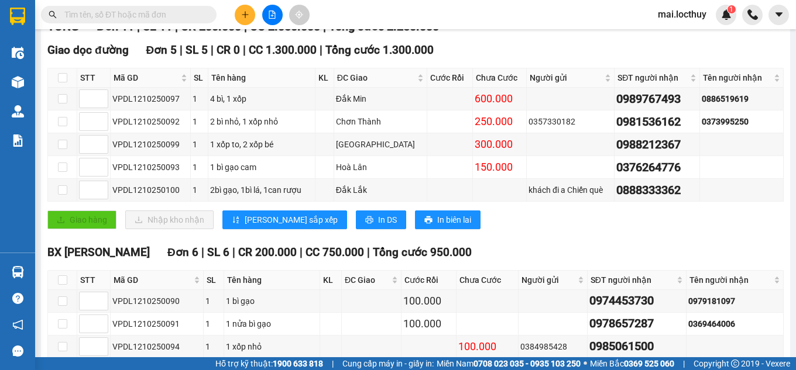
scroll to position [234, 0]
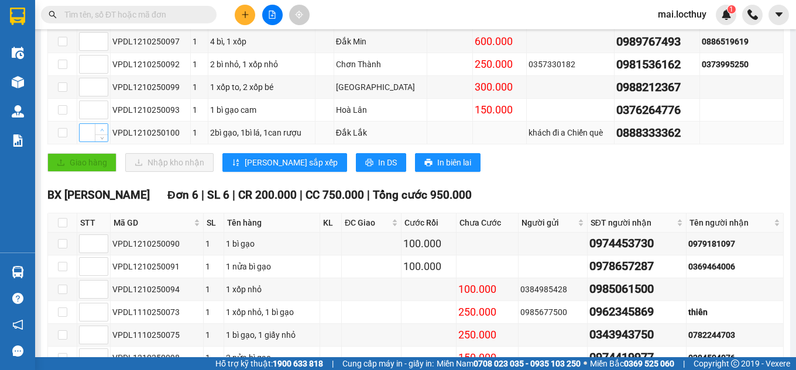
type input "1"
click at [105, 135] on span "Increase Value" at bounding box center [101, 129] width 13 height 11
click at [101, 41] on icon "up" at bounding box center [102, 39] width 4 height 4
type input "2"
click at [101, 41] on icon "up" at bounding box center [102, 39] width 4 height 4
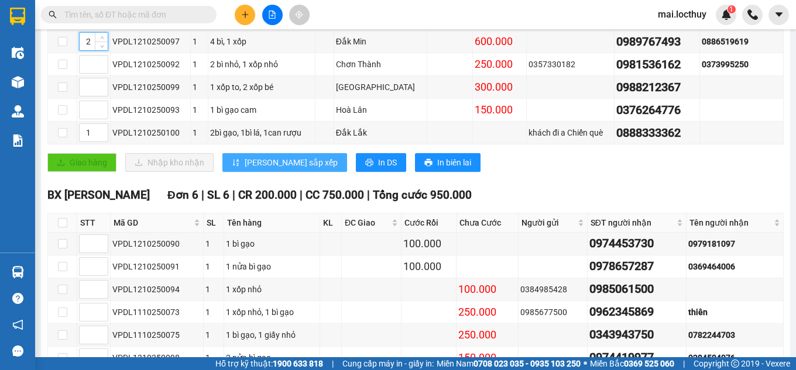
click at [242, 172] on button "[PERSON_NAME] sắp xếp" at bounding box center [284, 162] width 125 height 19
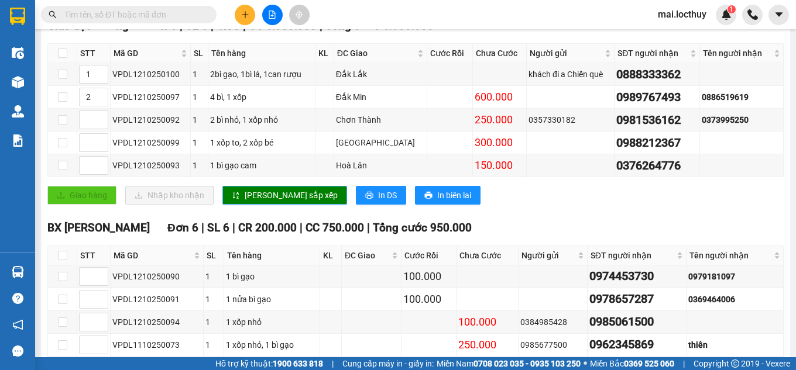
scroll to position [175, 0]
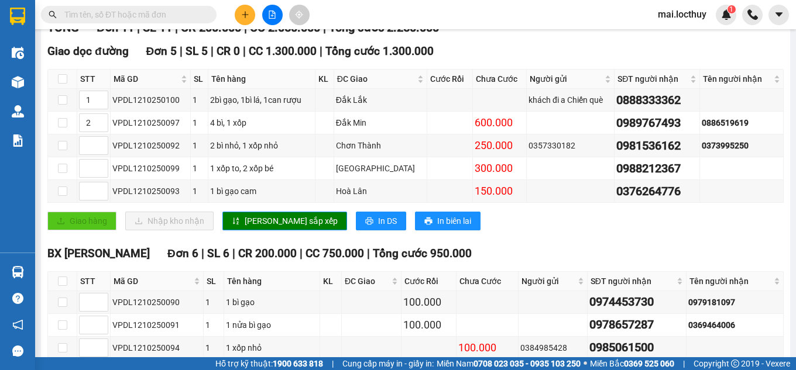
click at [518, 37] on div "TỔNG Đơn 11 | SL 11 | CR 200.000 | CC 2.050.000 | Tổng cước 2.250.000" at bounding box center [415, 28] width 736 height 18
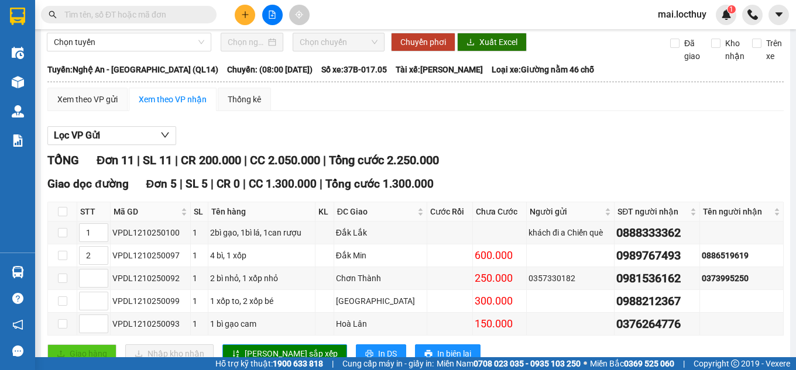
scroll to position [0, 0]
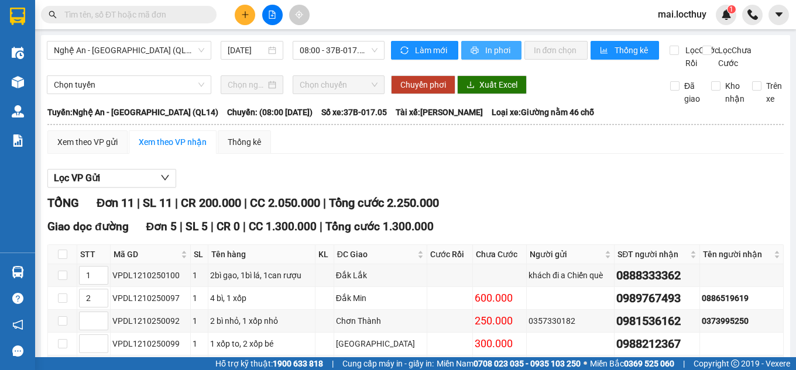
click at [485, 50] on span "In phơi" at bounding box center [498, 50] width 27 height 13
